Goal: Information Seeking & Learning: Learn about a topic

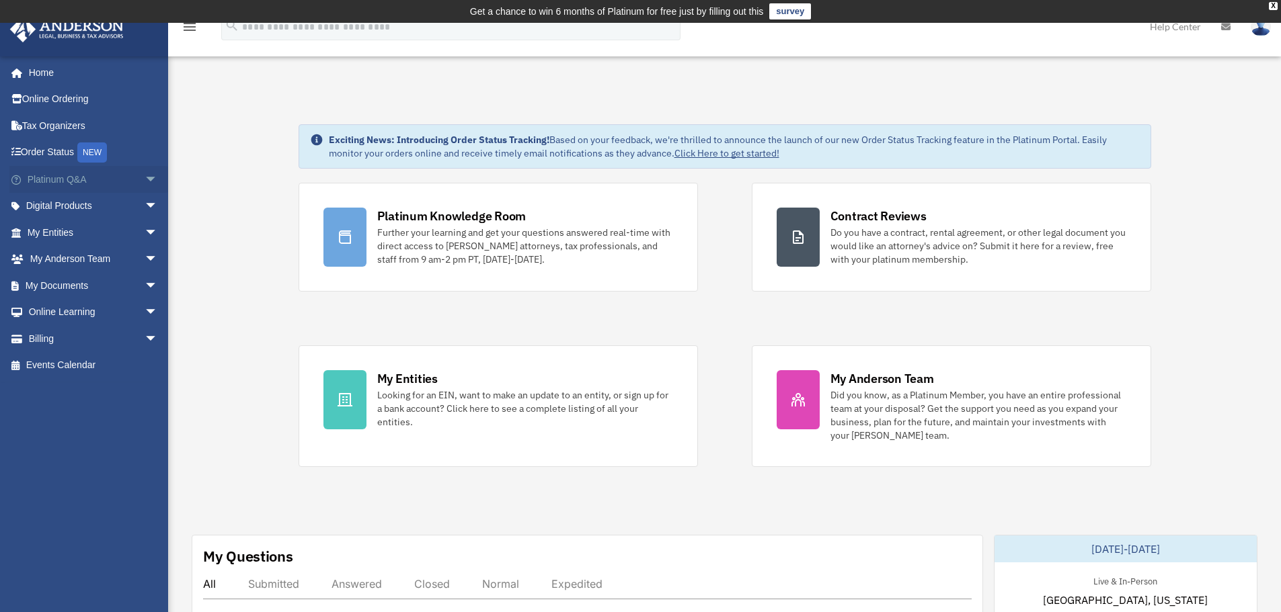
click at [145, 187] on span "arrow_drop_down" at bounding box center [158, 180] width 27 height 28
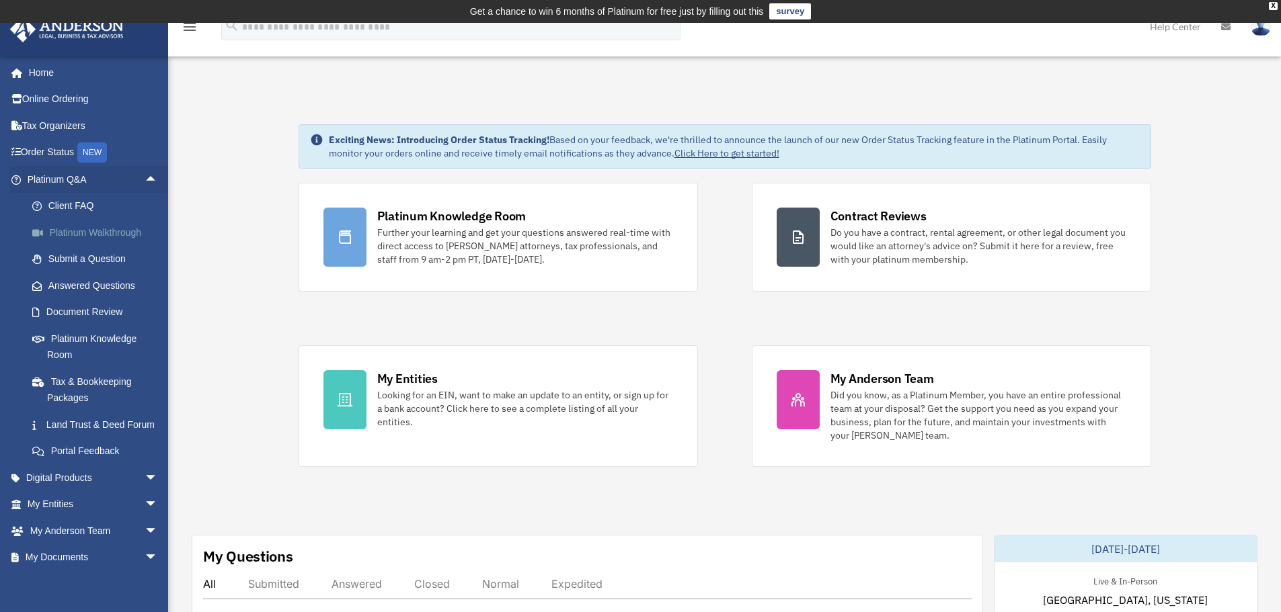
click at [110, 240] on link "Platinum Walkthrough" at bounding box center [98, 232] width 159 height 27
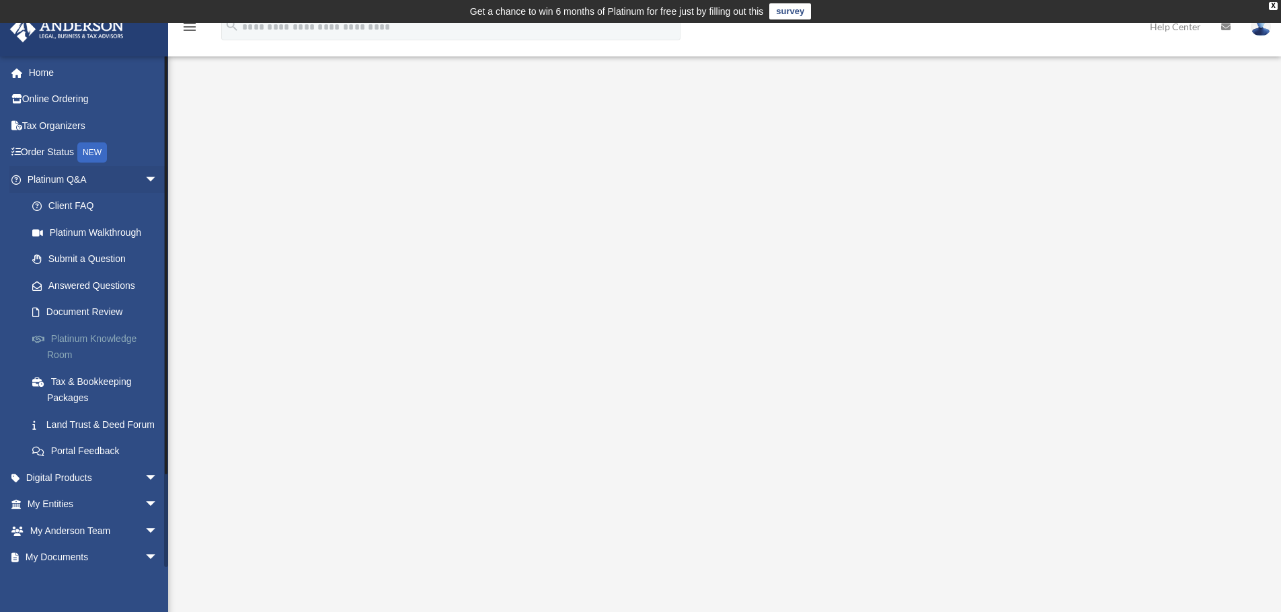
click at [87, 335] on link "Platinum Knowledge Room" at bounding box center [98, 346] width 159 height 43
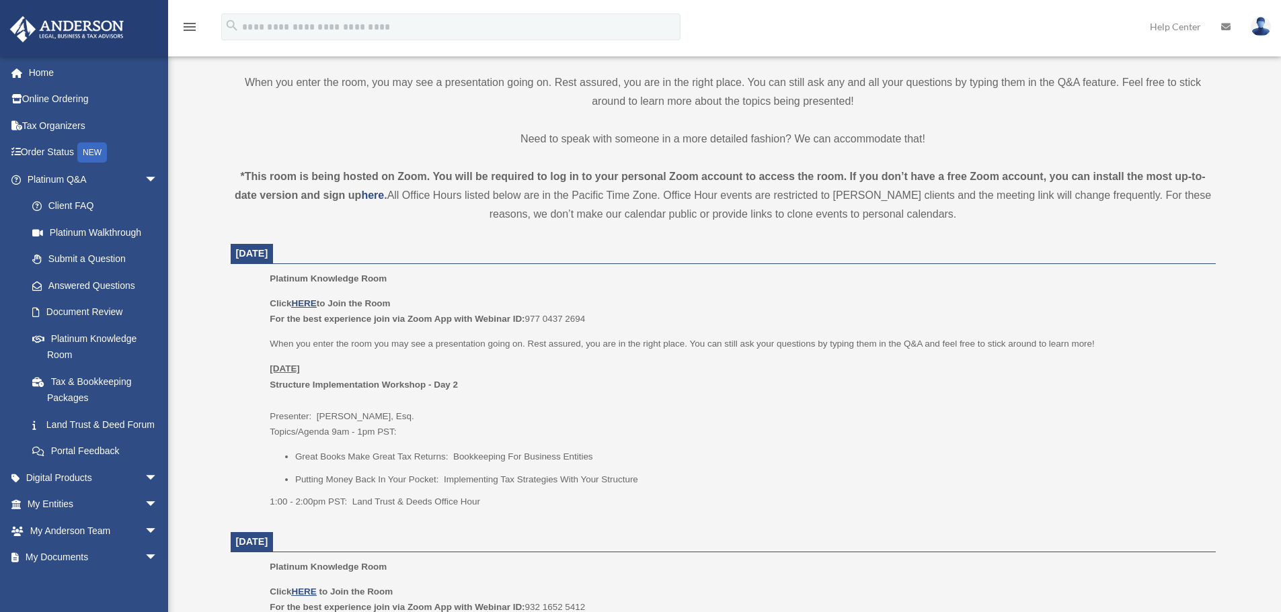
scroll to position [426, 0]
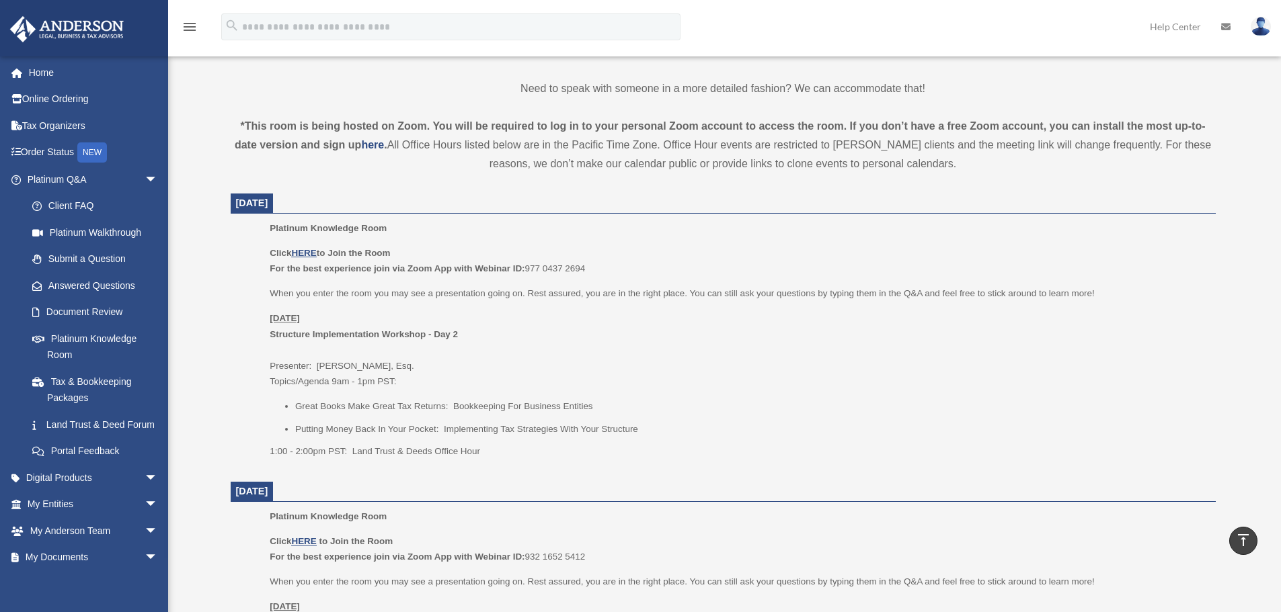
click at [374, 423] on div "x" at bounding box center [645, 306] width 1291 height 612
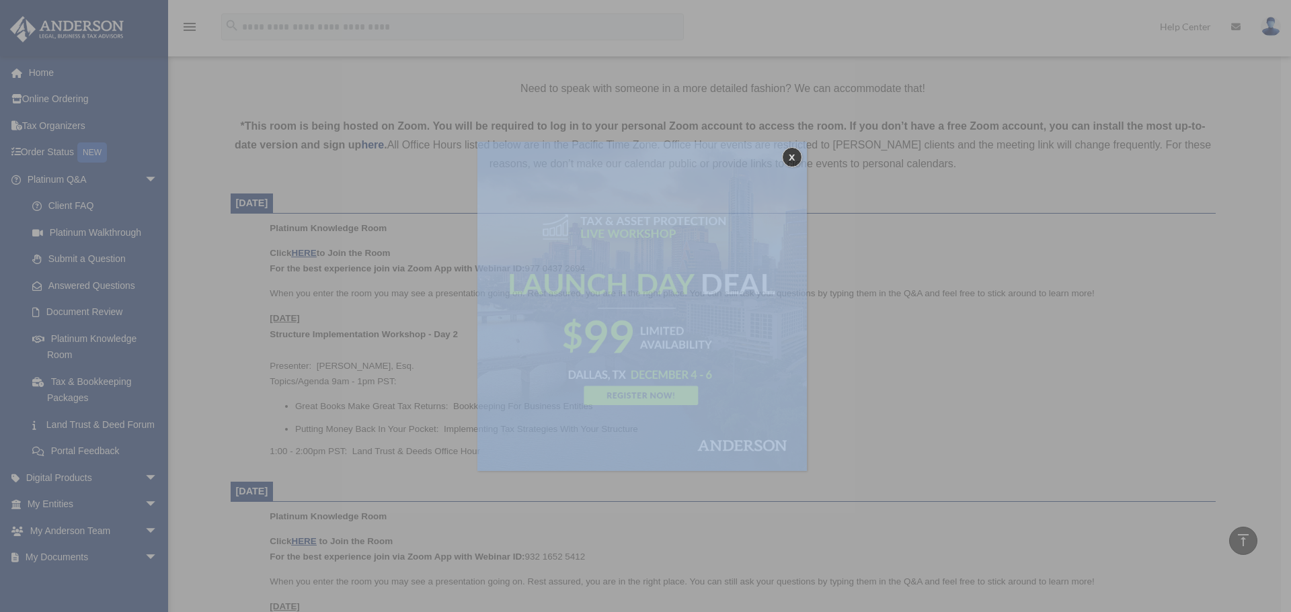
click at [374, 423] on div "x" at bounding box center [645, 306] width 1291 height 612
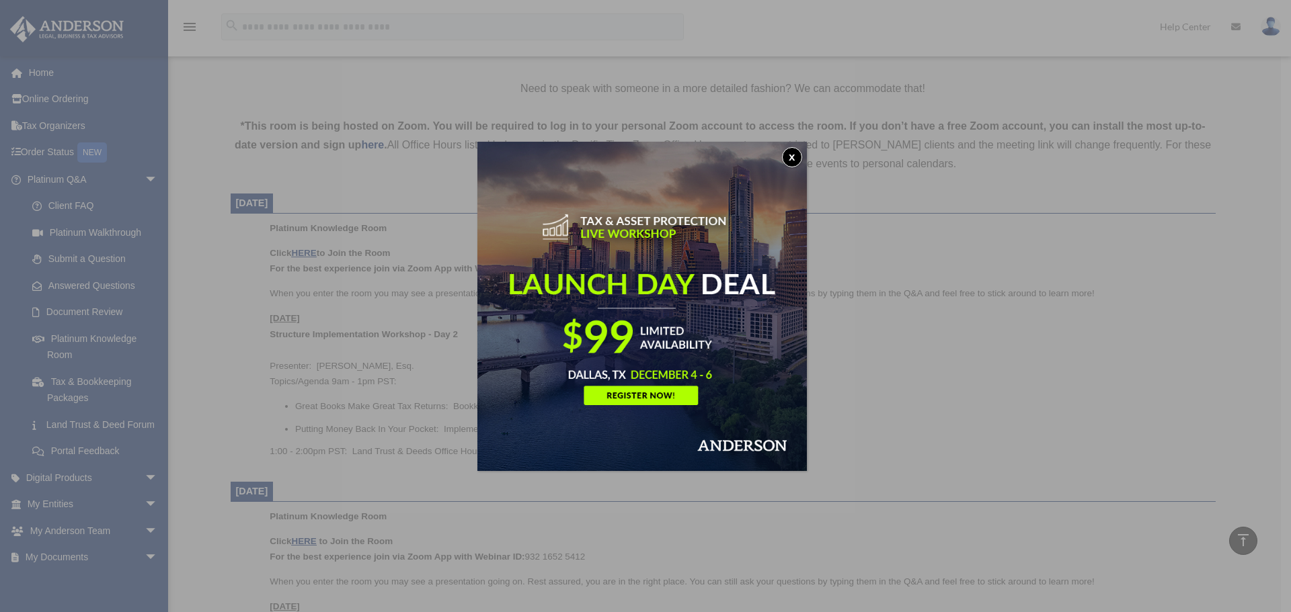
click at [327, 421] on div "x" at bounding box center [645, 306] width 1291 height 612
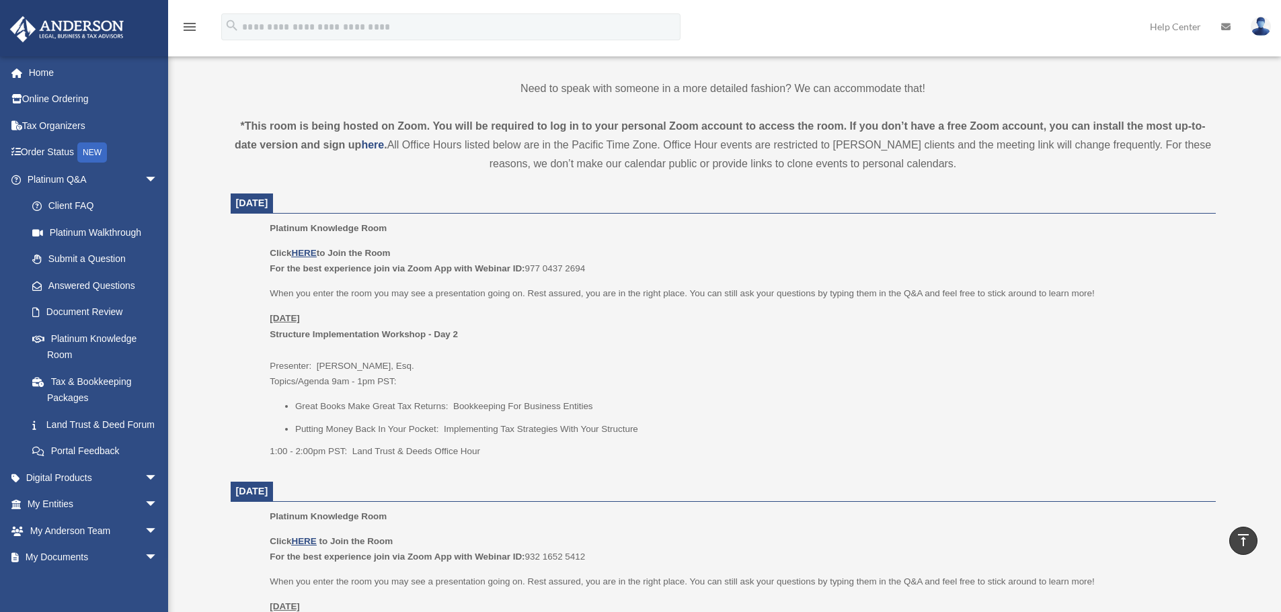
click at [348, 363] on p "Friday, September 26 Structure Implementation Workshop - Day 2 Presenter: Josh …" at bounding box center [738, 350] width 936 height 79
click at [302, 363] on p "Friday, September 26 Structure Implementation Workshop - Day 2 Presenter: Josh …" at bounding box center [738, 350] width 936 height 79
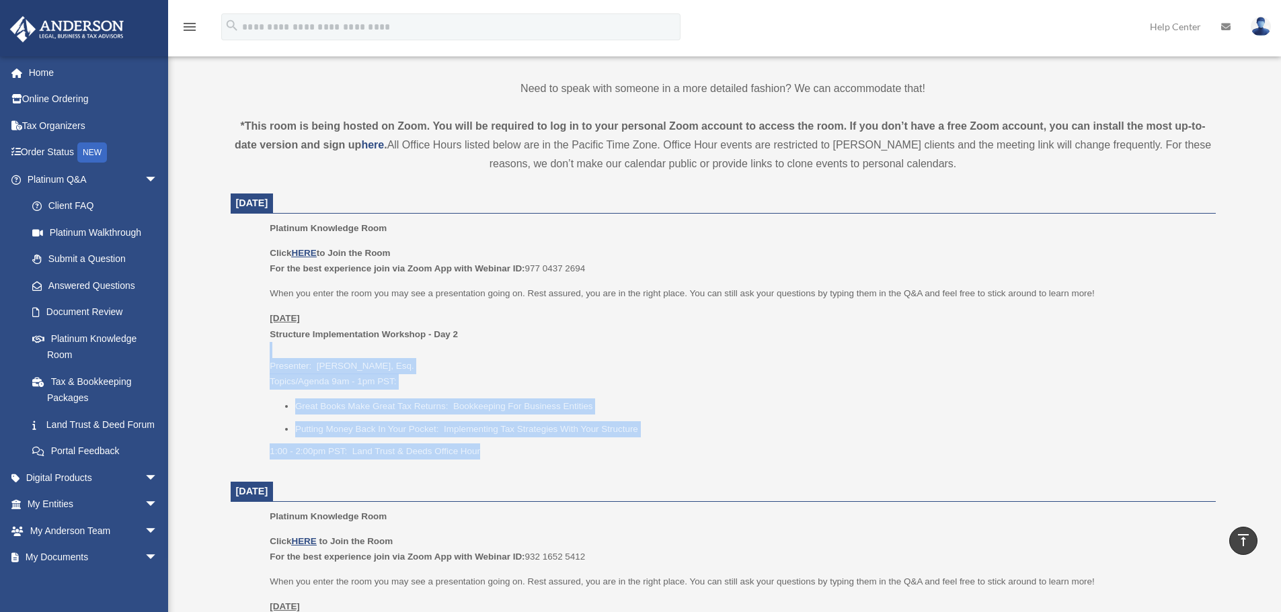
drag, startPoint x: 247, startPoint y: 356, endPoint x: 553, endPoint y: 447, distance: 319.7
click at [553, 447] on ul "Platinum Knowledge Room Click HERE to Join the Room For the best experience joi…" at bounding box center [723, 345] width 966 height 248
click at [553, 447] on p "1:00 - 2:00pm PST: Land Trust & Deeds Office Hour" at bounding box center [738, 452] width 936 height 16
drag, startPoint x: 510, startPoint y: 439, endPoint x: 287, endPoint y: 368, distance: 234.3
click at [288, 368] on div "Click HERE to Join the Room For the best experience join via Zoom App with Webi…" at bounding box center [738, 352] width 936 height 214
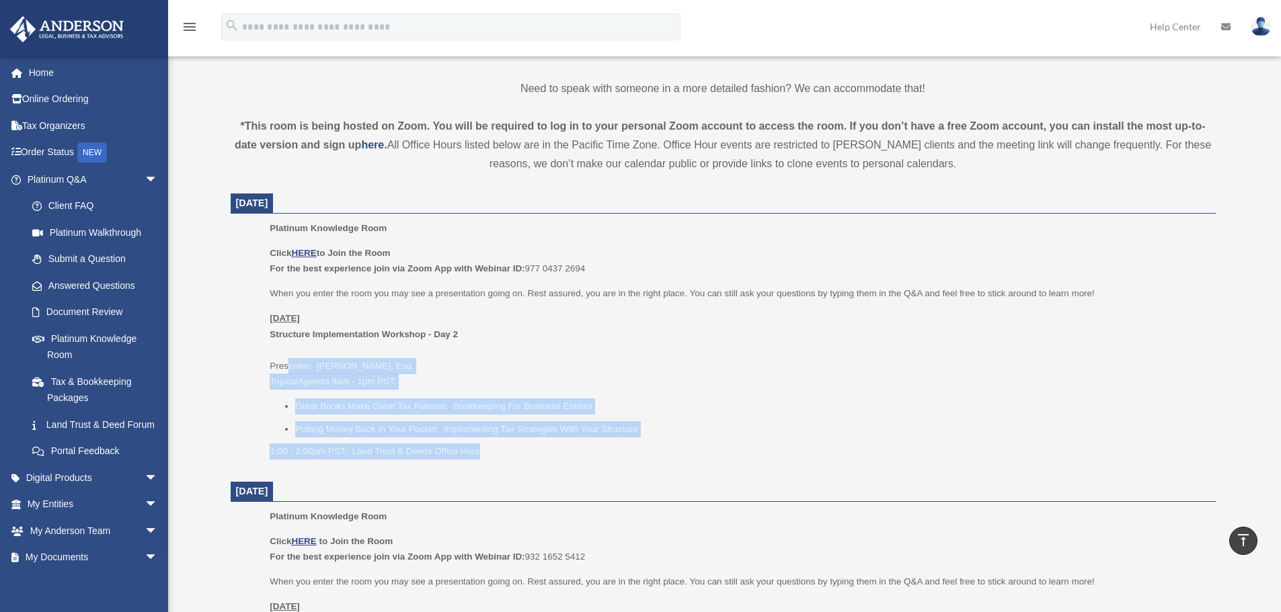
click at [287, 368] on p "Friday, September 26 Structure Implementation Workshop - Day 2 Presenter: Josh …" at bounding box center [738, 350] width 936 height 79
drag, startPoint x: 354, startPoint y: 368, endPoint x: 557, endPoint y: 448, distance: 218.9
click at [557, 448] on div "Click HERE to Join the Room For the best experience join via Zoom App with Webi…" at bounding box center [738, 352] width 936 height 214
click at [557, 448] on p "1:00 - 2:00pm PST: Land Trust & Deeds Office Hour" at bounding box center [738, 452] width 936 height 16
drag, startPoint x: 508, startPoint y: 440, endPoint x: 279, endPoint y: 368, distance: 239.6
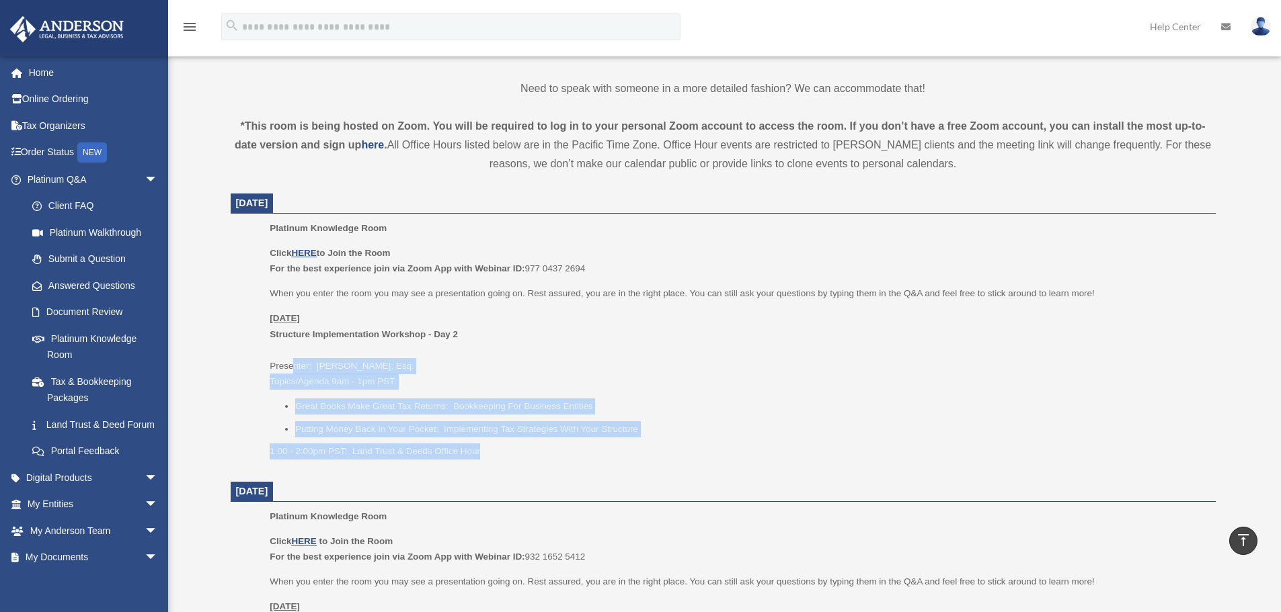
click at [282, 368] on div "Click HERE to Join the Room For the best experience join via Zoom App with Webi…" at bounding box center [738, 352] width 936 height 214
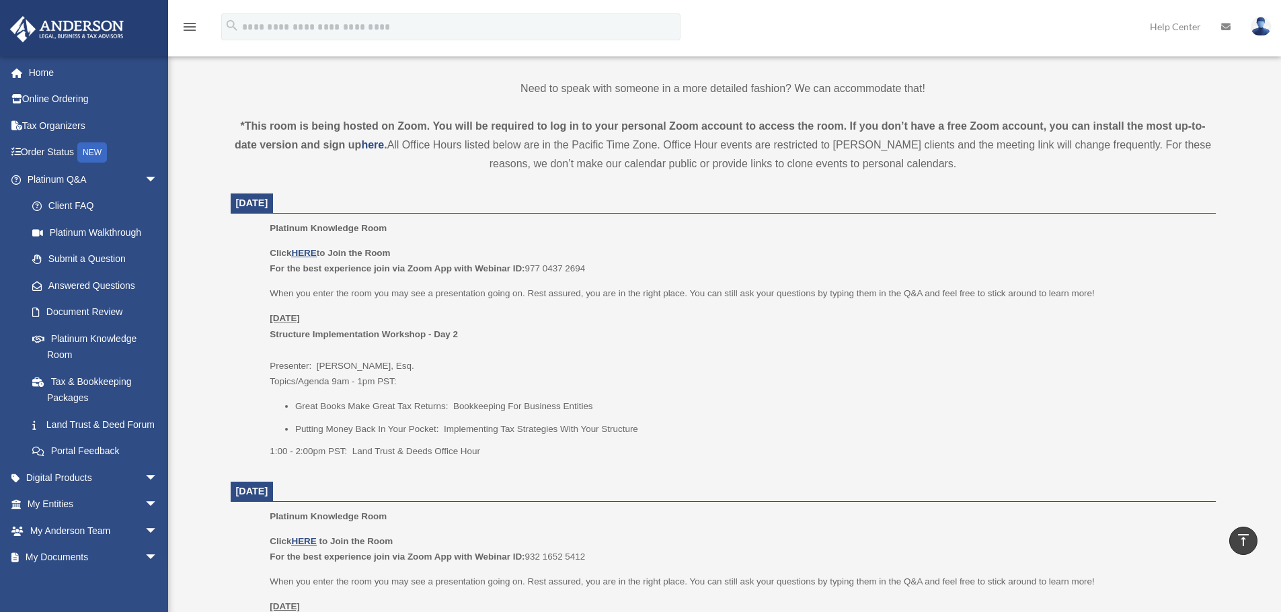
click at [279, 368] on p "Friday, September 26 Structure Implementation Workshop - Day 2 Presenter: Josh …" at bounding box center [738, 350] width 936 height 79
click at [279, 366] on p "Friday, September 26 Structure Implementation Workshop - Day 2 Presenter: Josh …" at bounding box center [738, 350] width 936 height 79
click at [340, 368] on p "Friday, September 26 Structure Implementation Workshop - Day 2 Presenter: Josh …" at bounding box center [738, 350] width 936 height 79
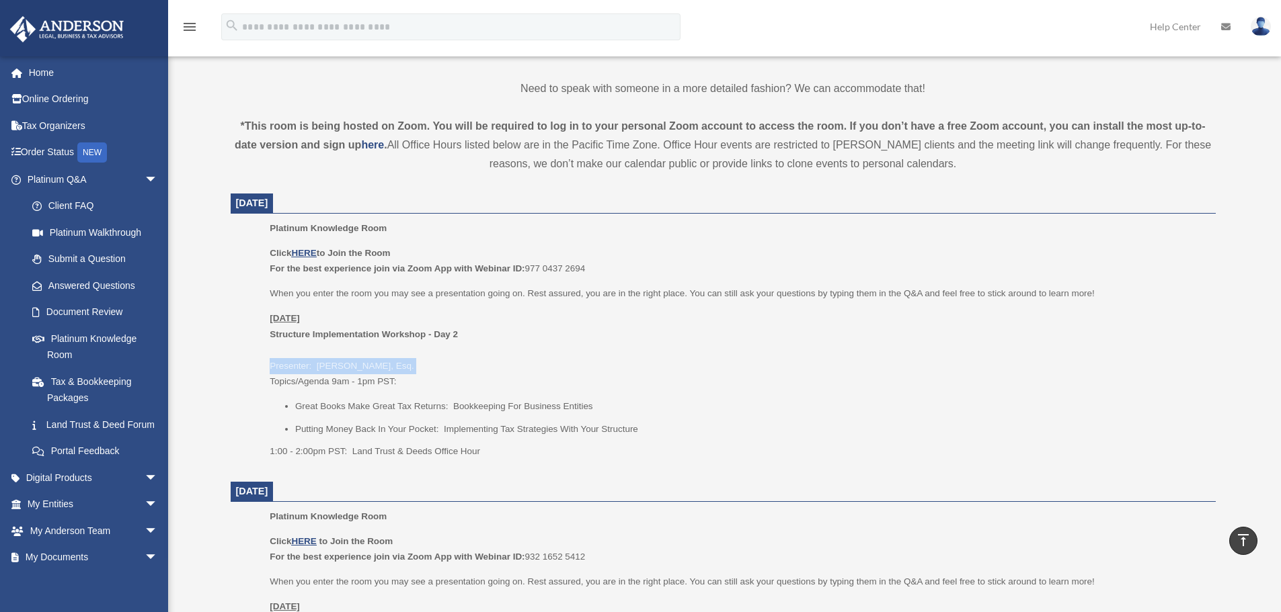
click at [340, 368] on p "Friday, September 26 Structure Implementation Workshop - Day 2 Presenter: Josh …" at bounding box center [738, 350] width 936 height 79
click at [303, 367] on p "Friday, September 26 Structure Implementation Workshop - Day 2 Presenter: Josh …" at bounding box center [738, 350] width 936 height 79
click at [303, 366] on p "Friday, September 26 Structure Implementation Workshop - Day 2 Presenter: Josh …" at bounding box center [738, 350] width 936 height 79
click at [295, 362] on p "Friday, September 26 Structure Implementation Workshop - Day 2 Presenter: Josh …" at bounding box center [738, 350] width 936 height 79
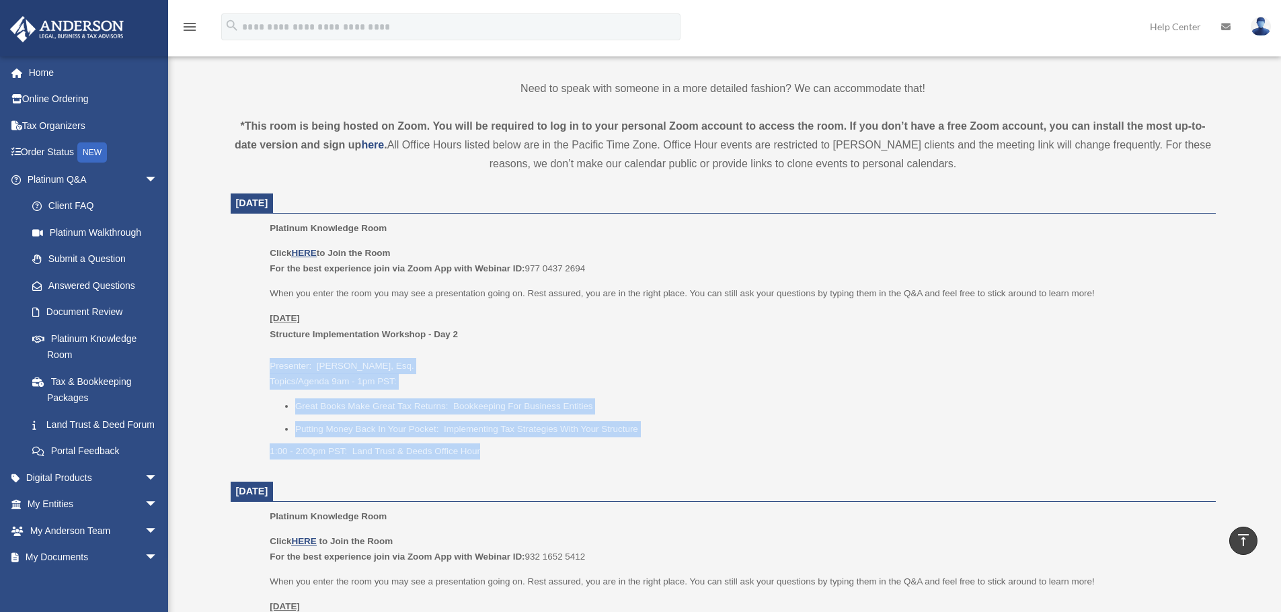
drag, startPoint x: 264, startPoint y: 364, endPoint x: 593, endPoint y: 467, distance: 344.5
click at [593, 467] on ul "Platinum Knowledge Room Click HERE to Join the Room For the best experience joi…" at bounding box center [723, 345] width 966 height 248
click at [593, 467] on div "Platinum Knowledge Room Click HERE to Join the Room For the best experience joi…" at bounding box center [738, 345] width 936 height 248
drag, startPoint x: 563, startPoint y: 463, endPoint x: 282, endPoint y: 369, distance: 295.5
click at [255, 362] on ul "Platinum Knowledge Room Click HERE to Join the Room For the best experience joi…" at bounding box center [723, 345] width 966 height 248
